Goal: Complete application form: Complete application form

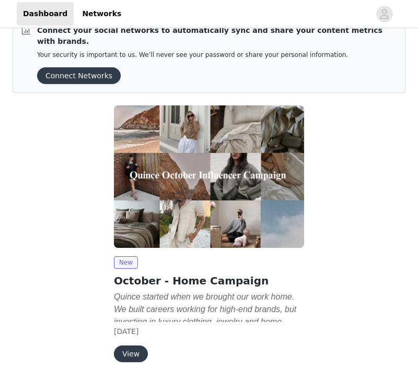
scroll to position [56, 0]
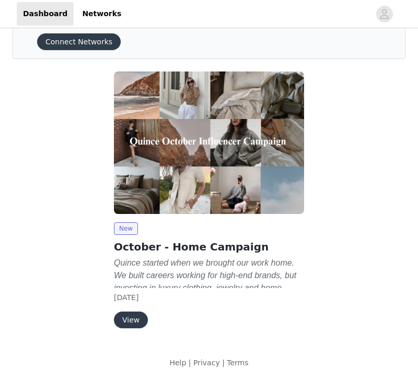
click at [134, 312] on button "View" at bounding box center [131, 320] width 34 height 17
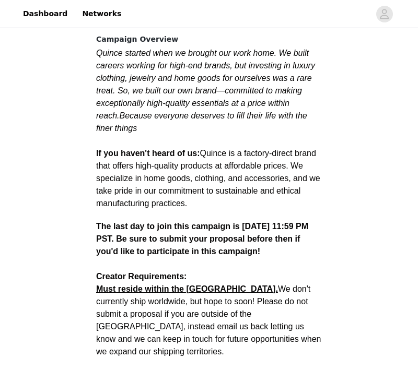
scroll to position [521, 0]
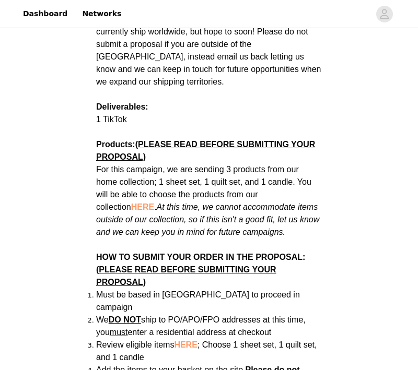
click at [131, 203] on span "HERE" at bounding box center [142, 207] width 23 height 9
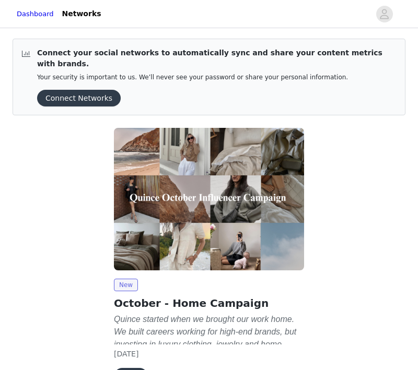
click at [280, 18] on div at bounding box center [239, 13] width 262 height 23
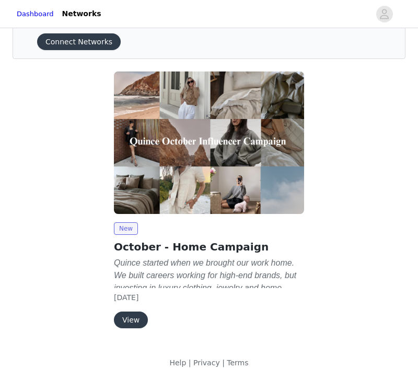
click at [130, 312] on button "View" at bounding box center [131, 320] width 34 height 17
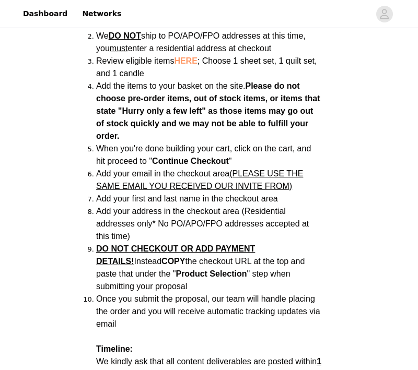
scroll to position [798, 0]
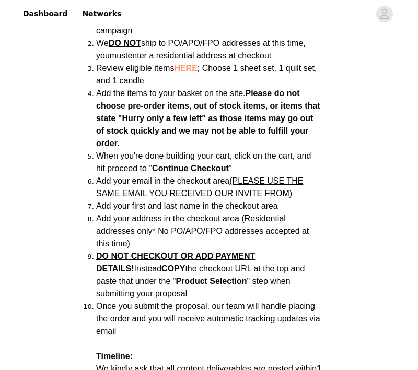
click at [189, 64] on span "HERE" at bounding box center [185, 68] width 23 height 9
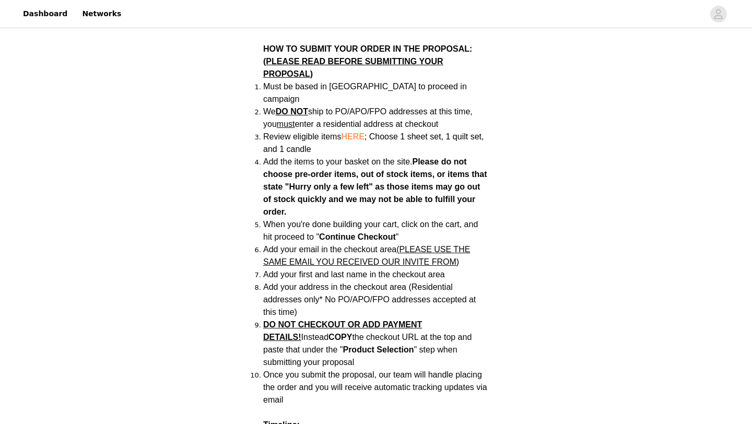
scroll to position [729, 0]
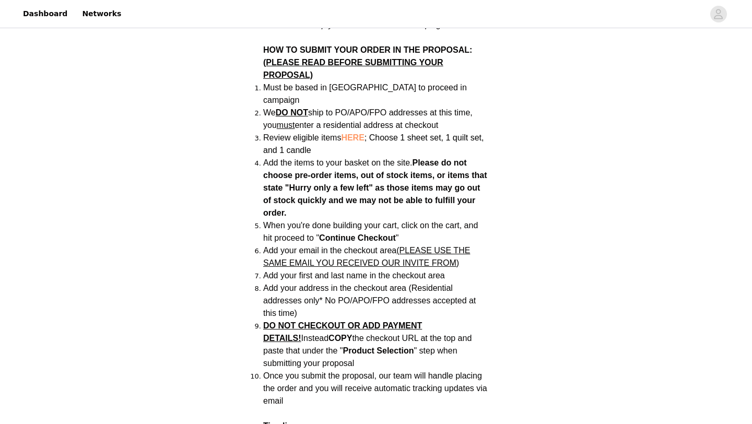
click at [360, 133] on span "HERE" at bounding box center [352, 137] width 23 height 9
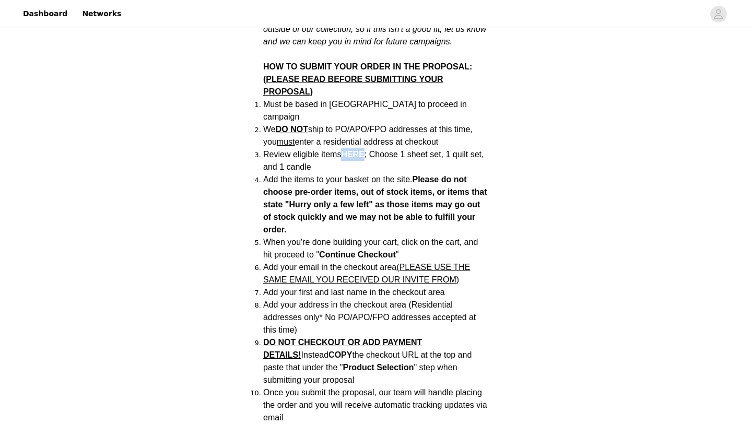
scroll to position [713, 0]
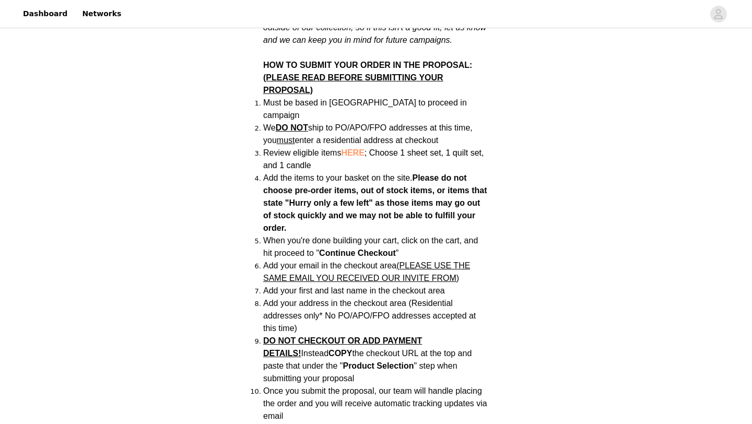
click at [302, 73] on span "(PLEASE READ BEFORE SUBMITTING YOUR PROPOSAL)" at bounding box center [353, 83] width 180 height 21
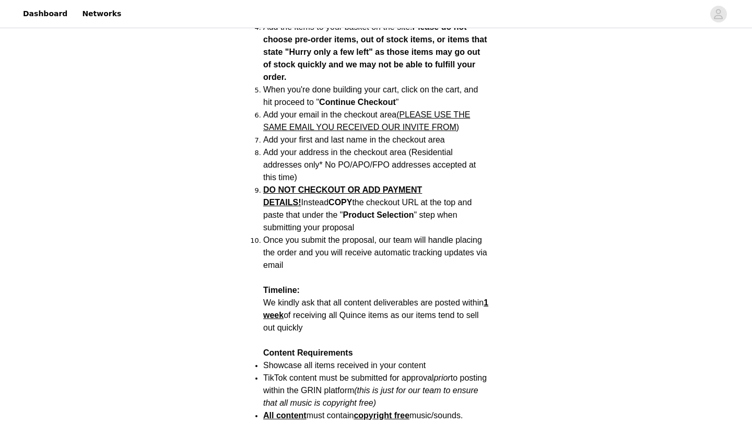
scroll to position [894, 0]
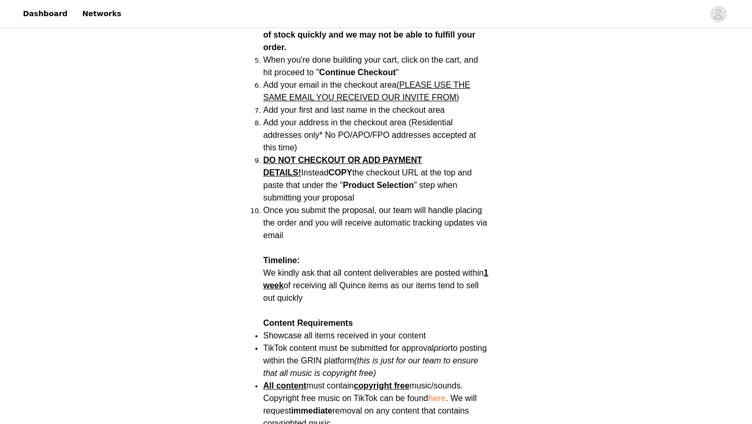
click at [320, 156] on span "DO NOT CHECKOUT OR ADD PAYMENT DETAILS!" at bounding box center [342, 166] width 159 height 21
click at [342, 181] on strong "Product Selection" at bounding box center [377, 185] width 71 height 9
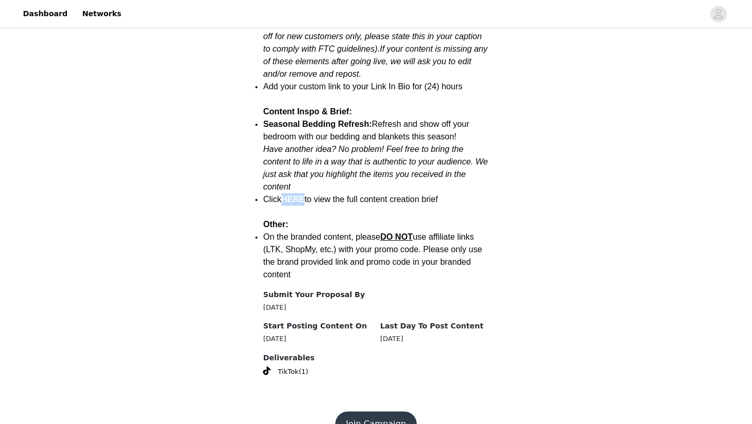
scroll to position [1319, 0]
click at [384, 410] on button "Join Campaign" at bounding box center [375, 422] width 81 height 25
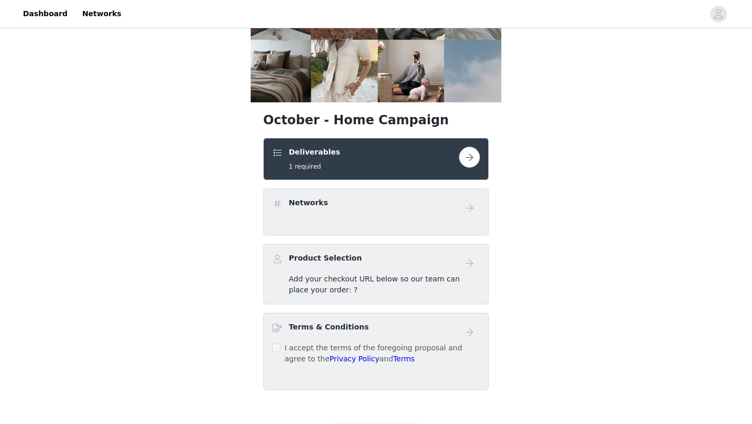
scroll to position [137, 0]
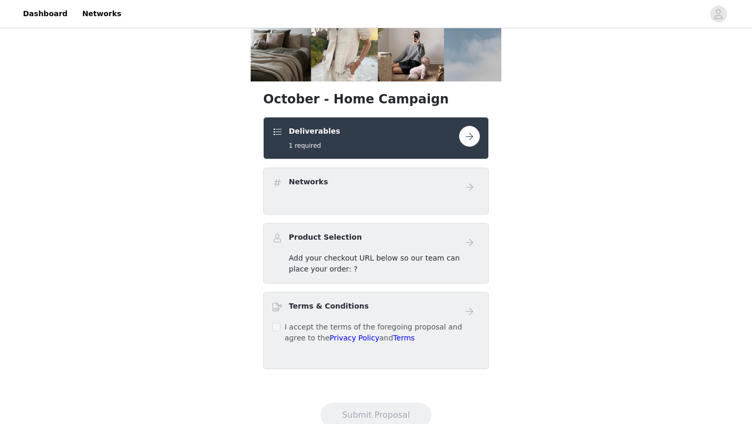
click at [471, 134] on button "button" at bounding box center [469, 136] width 21 height 21
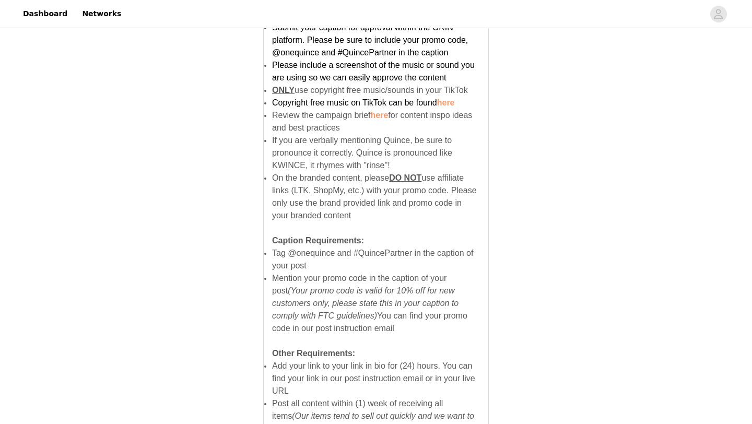
scroll to position [699, 0]
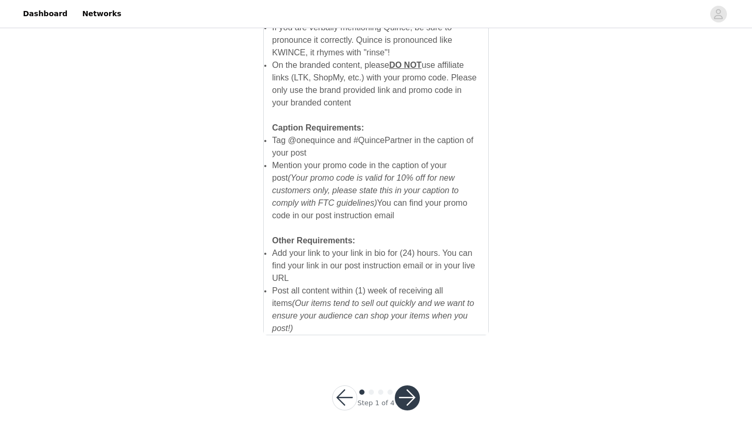
click at [409, 390] on button "button" at bounding box center [407, 397] width 25 height 25
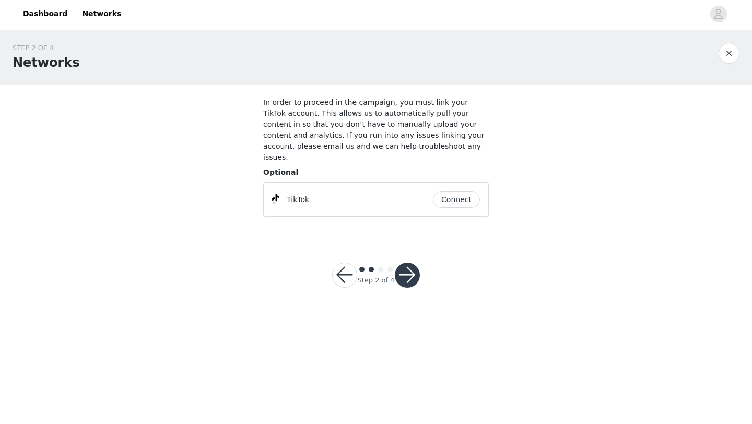
click at [454, 191] on button "Connect" at bounding box center [456, 199] width 47 height 17
click at [341, 263] on button "button" at bounding box center [344, 275] width 25 height 25
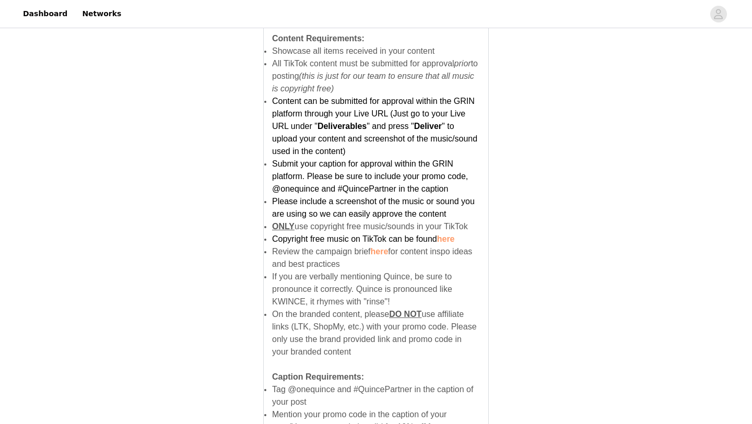
scroll to position [699, 0]
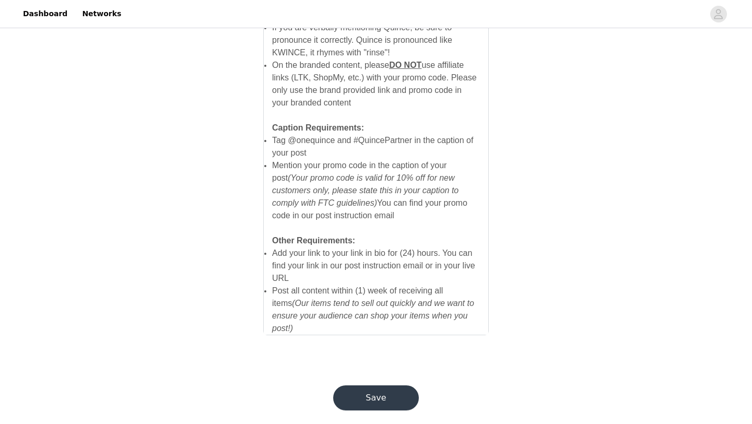
click at [361, 390] on button "Save" at bounding box center [376, 397] width 86 height 25
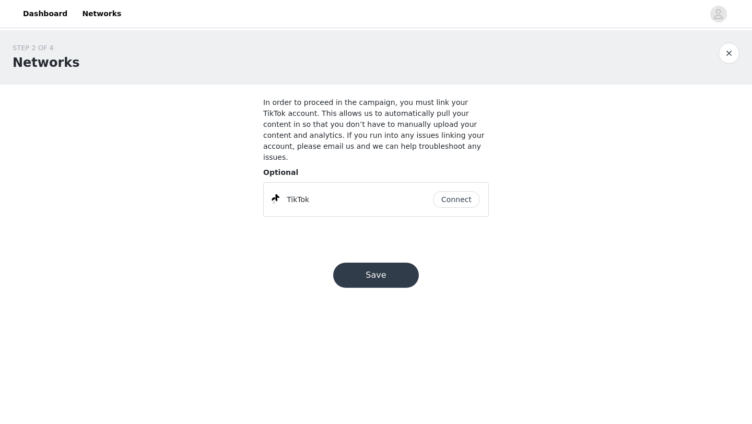
click at [282, 168] on span "Optional" at bounding box center [280, 172] width 35 height 8
click at [465, 191] on button "Connect" at bounding box center [456, 199] width 47 height 17
click at [392, 263] on button "Save" at bounding box center [376, 275] width 86 height 25
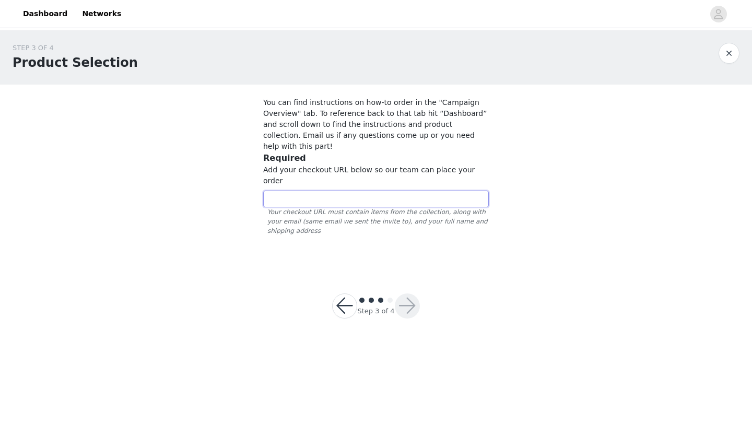
click at [367, 191] on input "text" at bounding box center [375, 199] width 225 height 17
click at [284, 191] on input "text" at bounding box center [375, 199] width 225 height 17
paste input "https://www.quince.com/checkout?checkoutId=3e721a3e-78d0-4496-b69d-bfc56faa15e3"
type input "https://www.quince.com/checkout?checkoutId=3e721a3e-78d0-4496-b69d-bfc56faa15e3"
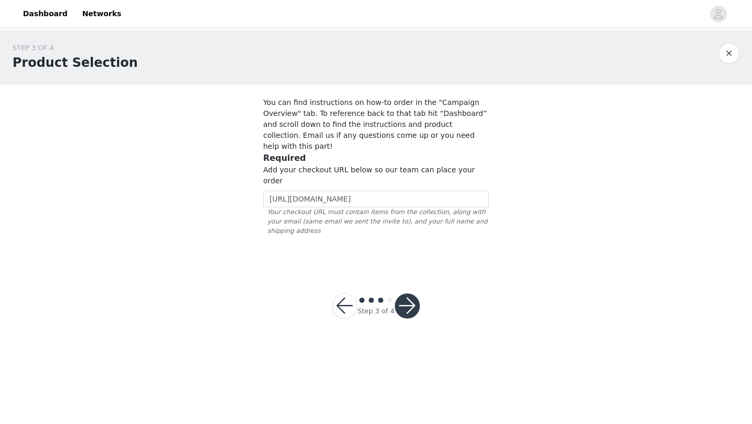
click at [407, 293] on button "button" at bounding box center [407, 305] width 25 height 25
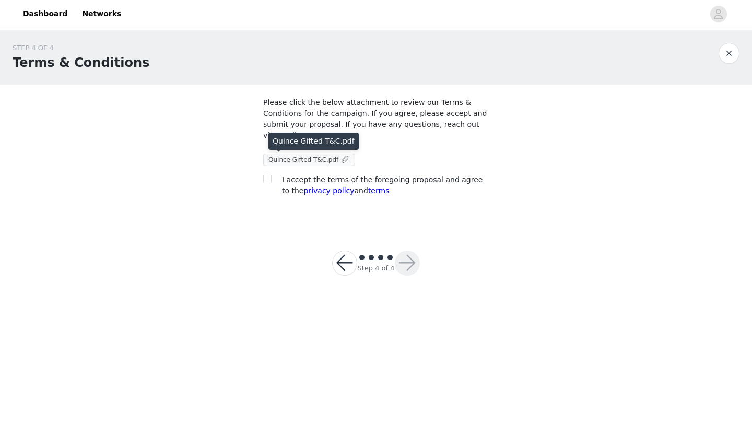
click at [292, 159] on span "Quince Gifted T&C.pdf" at bounding box center [303, 159] width 70 height 7
click at [267, 176] on input "checkbox" at bounding box center [266, 178] width 7 height 7
checkbox input "true"
click at [412, 263] on button "button" at bounding box center [407, 263] width 25 height 25
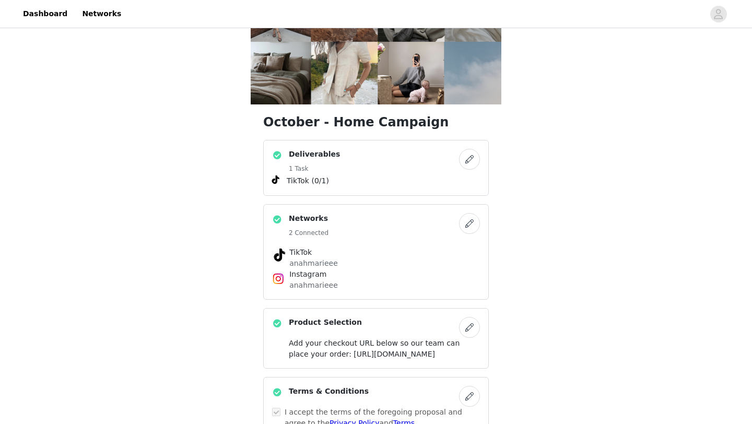
scroll to position [115, 0]
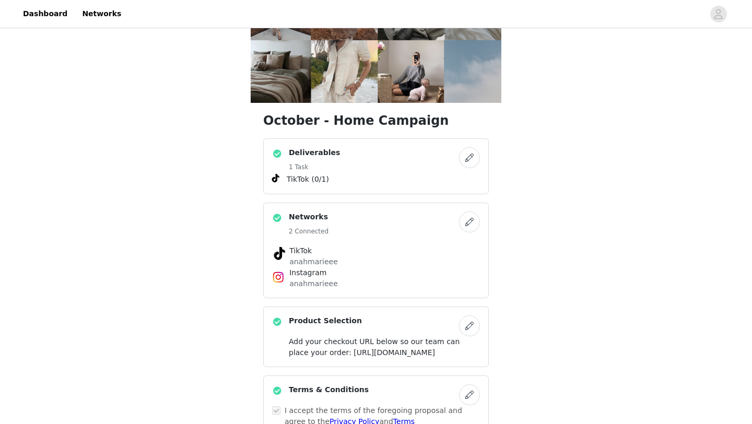
click at [466, 222] on button "button" at bounding box center [469, 221] width 21 height 21
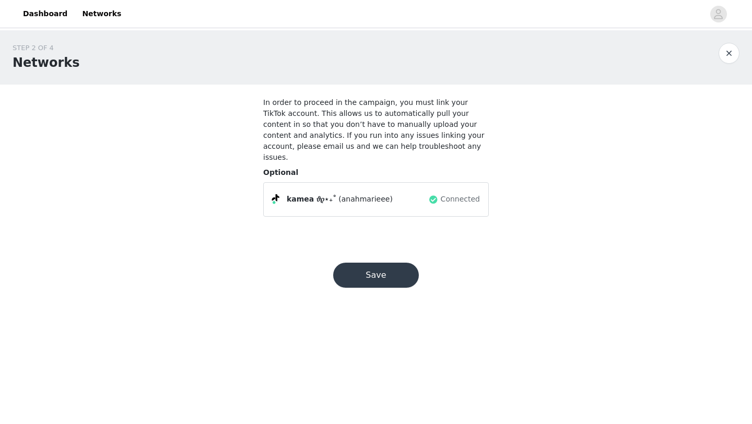
click at [394, 265] on button "Save" at bounding box center [376, 275] width 86 height 25
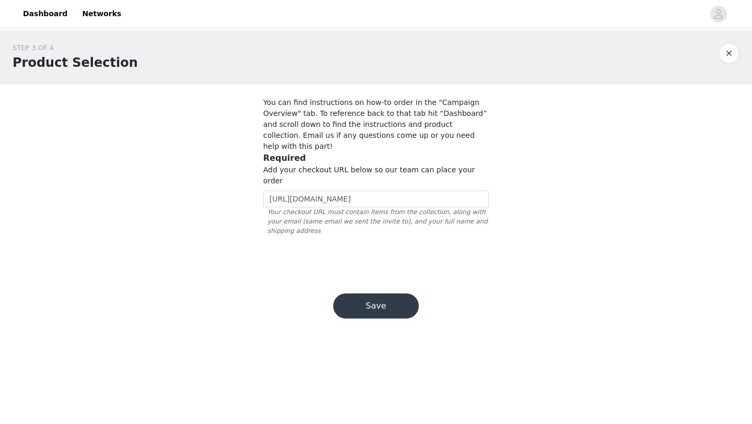
click at [391, 293] on button "Save" at bounding box center [376, 305] width 86 height 25
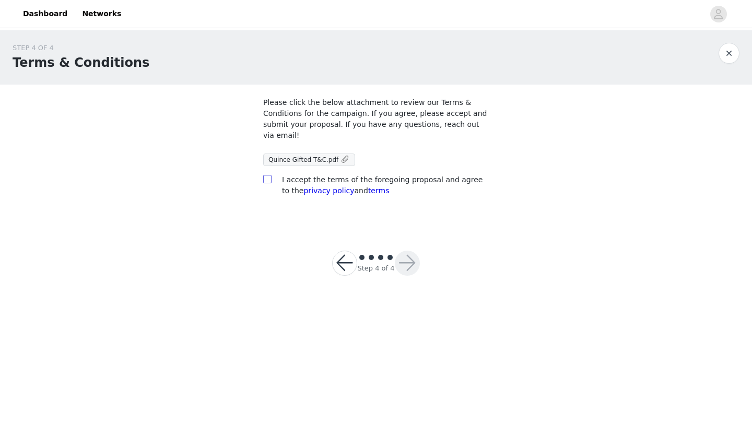
click at [270, 180] on input "checkbox" at bounding box center [266, 178] width 7 height 7
checkbox input "true"
click at [408, 265] on button "button" at bounding box center [407, 263] width 25 height 25
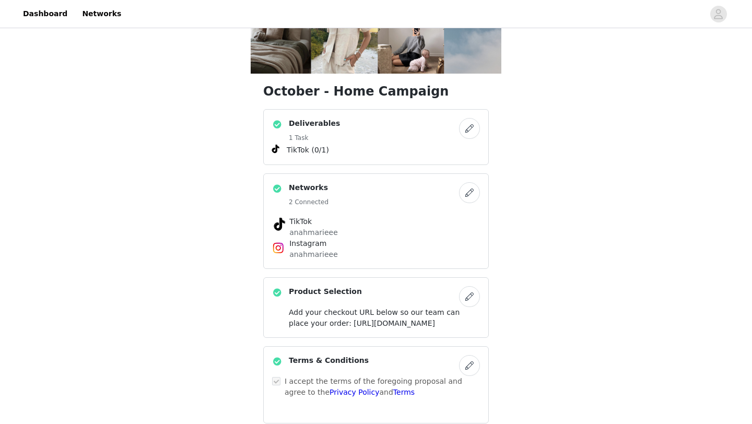
scroll to position [207, 0]
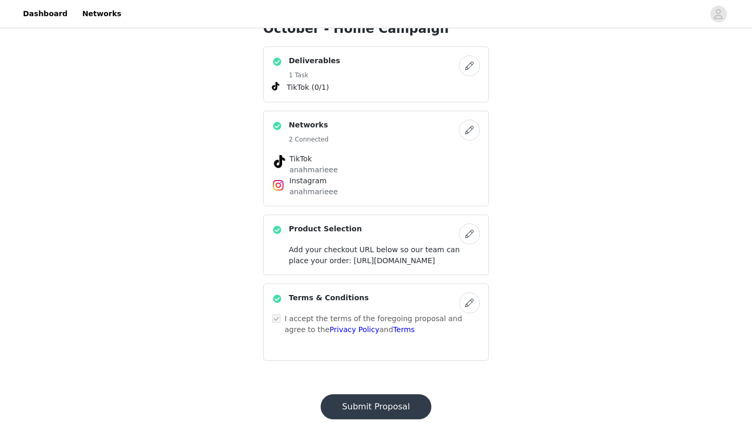
click at [280, 186] on img at bounding box center [278, 185] width 13 height 13
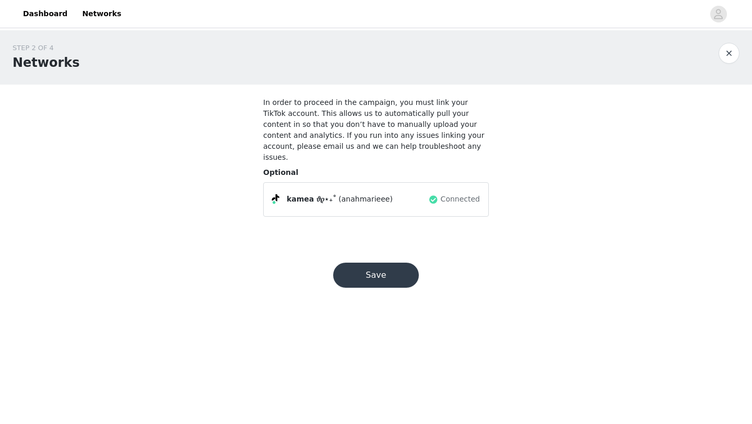
click at [312, 194] on span "kamea 𝜗𝜚⋆₊˚" at bounding box center [312, 199] width 50 height 11
click at [277, 194] on span at bounding box center [275, 198] width 7 height 8
click at [275, 194] on span at bounding box center [275, 198] width 7 height 8
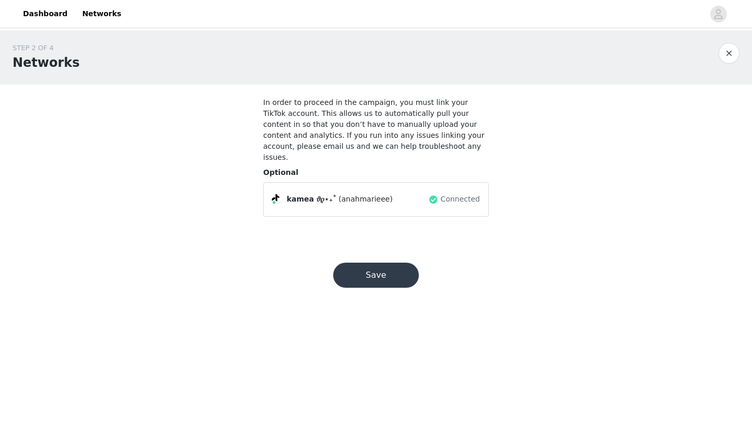
click at [357, 263] on button "Save" at bounding box center [376, 275] width 86 height 25
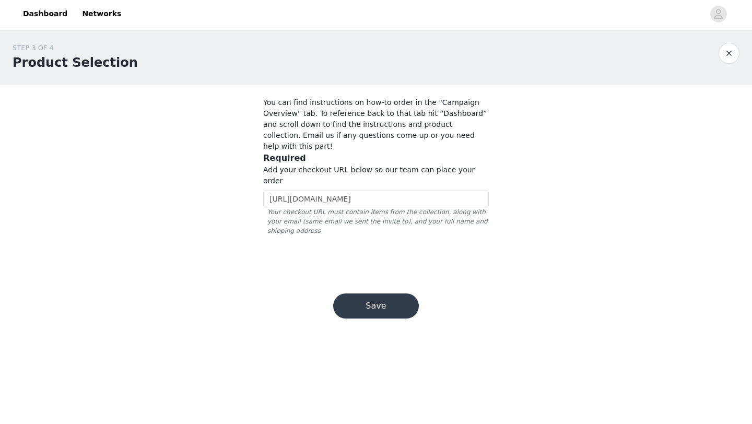
click at [374, 293] on button "Save" at bounding box center [376, 305] width 86 height 25
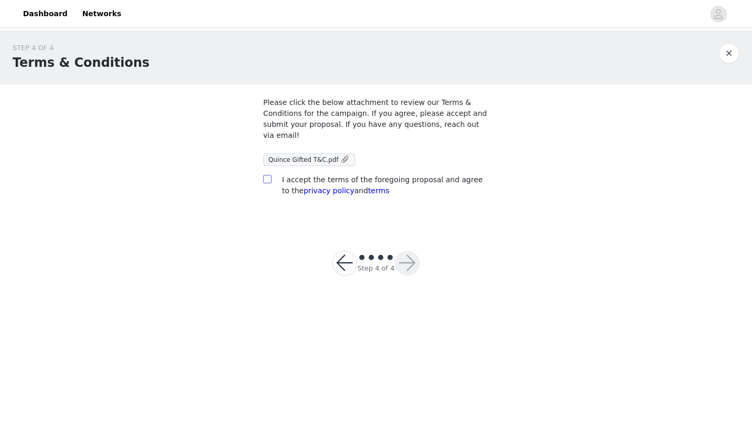
click at [268, 177] on input "checkbox" at bounding box center [266, 178] width 7 height 7
checkbox input "true"
click at [403, 266] on button "button" at bounding box center [407, 263] width 25 height 25
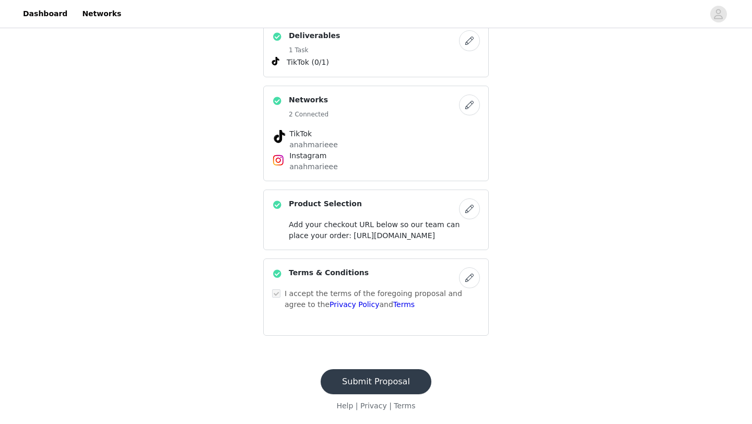
scroll to position [254, 0]
click at [290, 110] on h5 "2 Connected" at bounding box center [309, 114] width 40 height 9
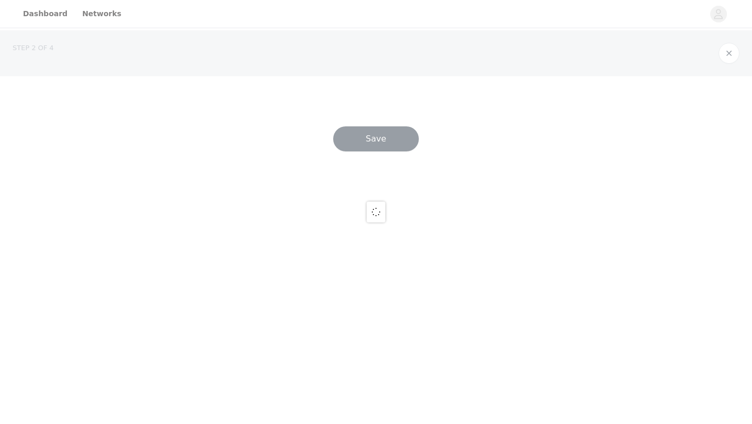
click at [290, 93] on div at bounding box center [376, 212] width 752 height 424
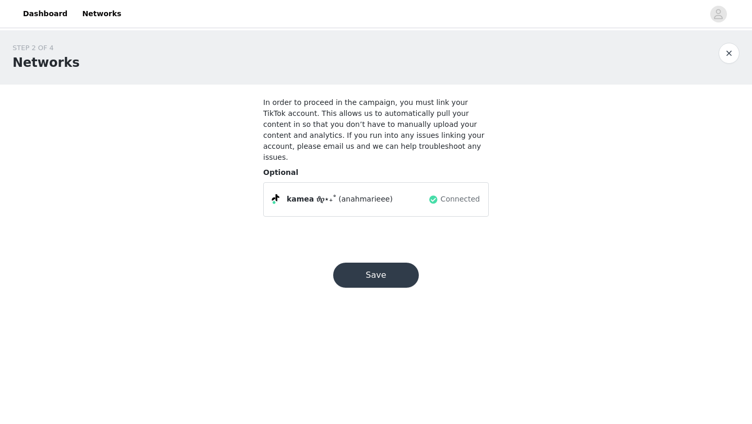
click at [368, 194] on span "(anahmarieee)" at bounding box center [365, 199] width 54 height 11
click at [454, 194] on span "Connected" at bounding box center [460, 199] width 39 height 11
click at [442, 194] on span "Connected" at bounding box center [460, 199] width 39 height 11
click at [728, 47] on button "button" at bounding box center [728, 53] width 21 height 21
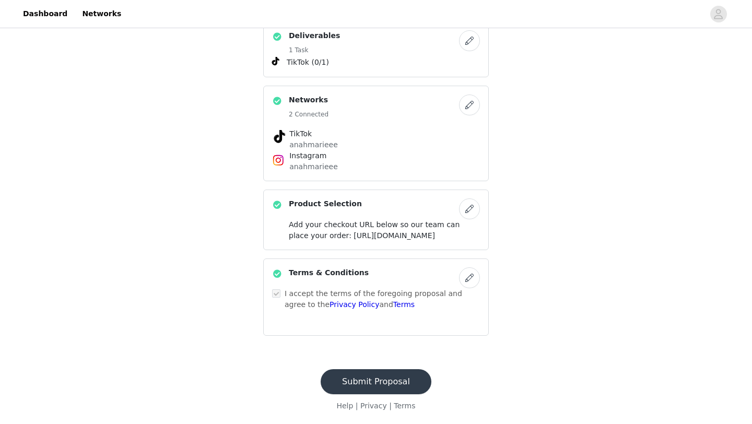
click at [361, 382] on button "Submit Proposal" at bounding box center [375, 381] width 111 height 25
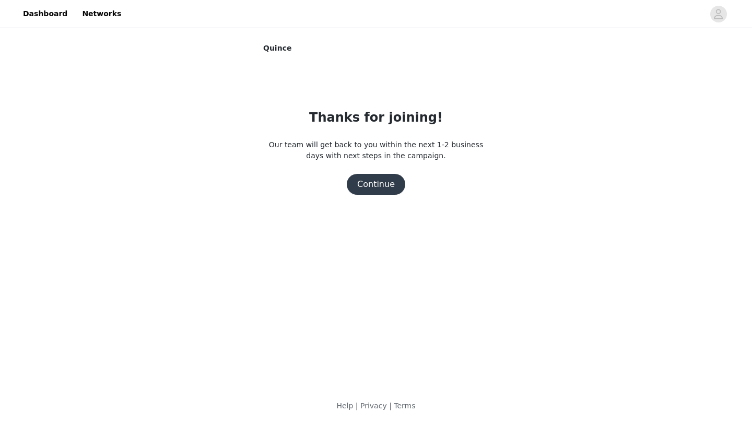
click at [375, 182] on button "Continue" at bounding box center [376, 184] width 58 height 21
